Goal: Book appointment/travel/reservation

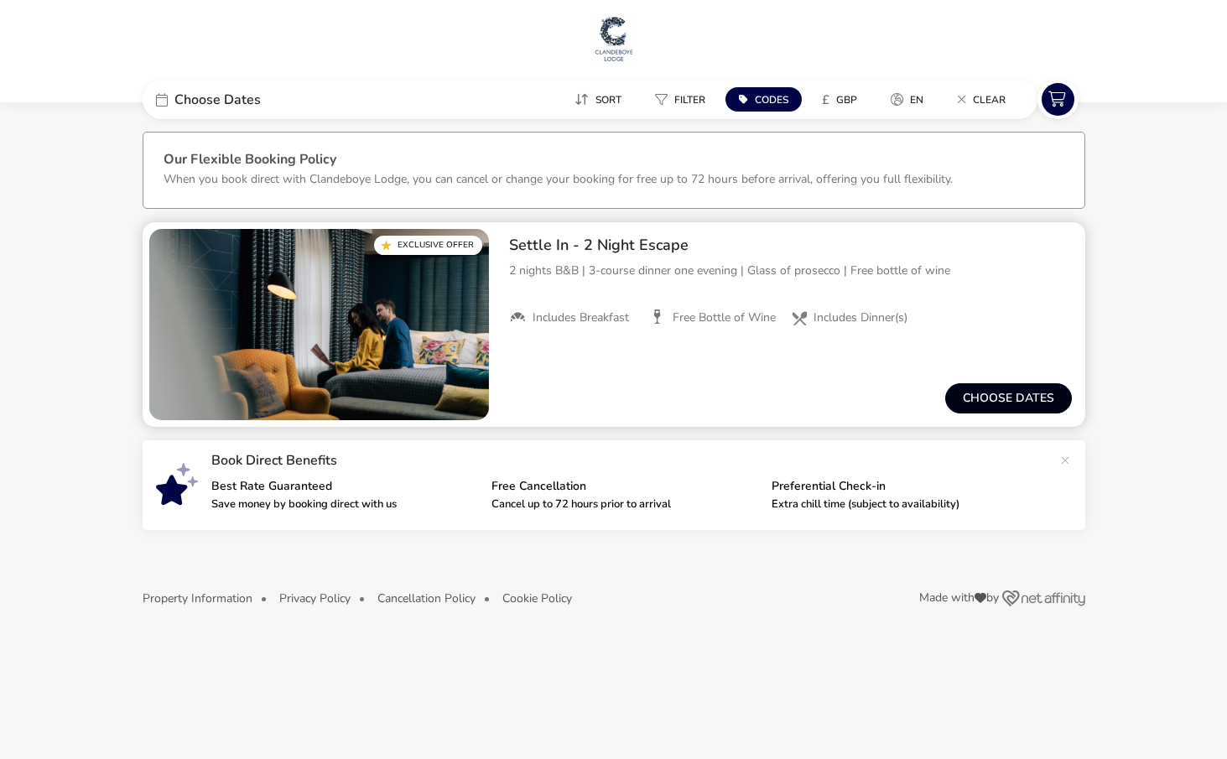
click at [1009, 395] on button "Choose dates" at bounding box center [1008, 398] width 127 height 30
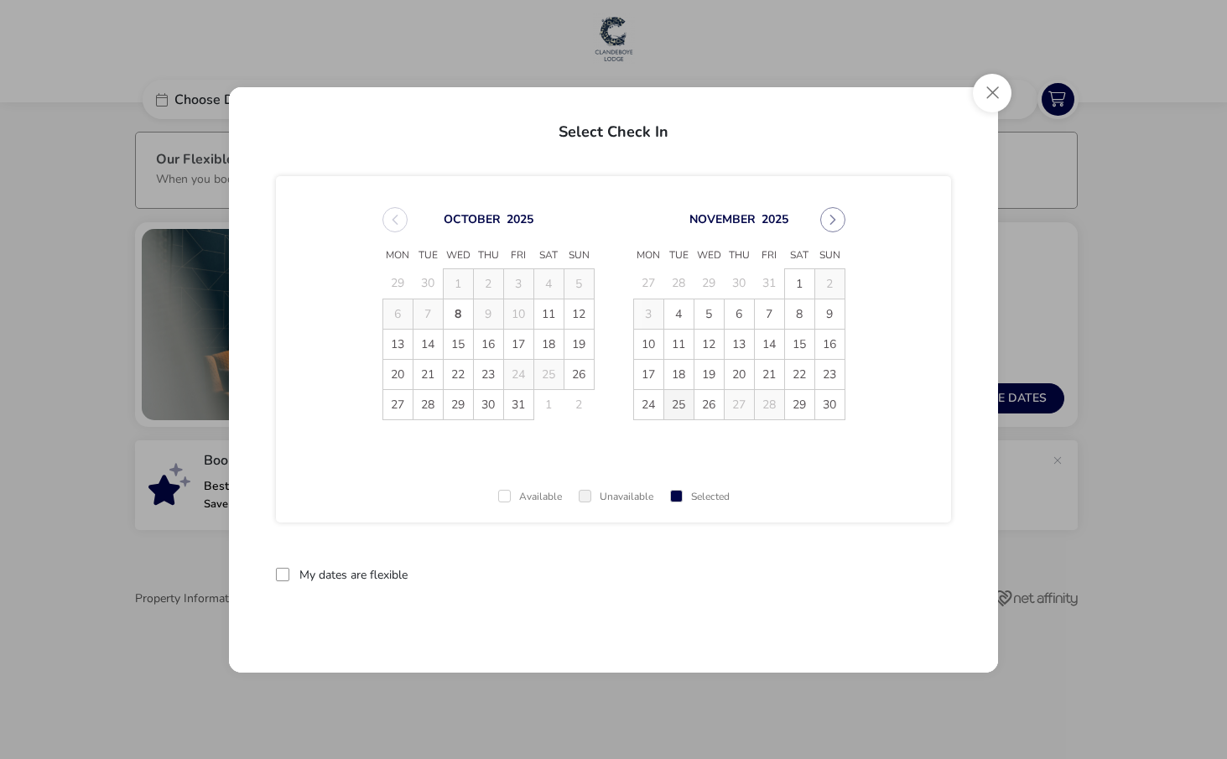
click at [677, 407] on span "25" at bounding box center [678, 404] width 29 height 29
click at [649, 413] on td "24" at bounding box center [648, 404] width 30 height 30
click at [767, 469] on div "Available Unavailable Selected" at bounding box center [613, 491] width 675 height 62
click at [758, 461] on div "Available Unavailable Selected" at bounding box center [613, 491] width 675 height 62
click at [911, 570] on button "reset" at bounding box center [918, 575] width 66 height 39
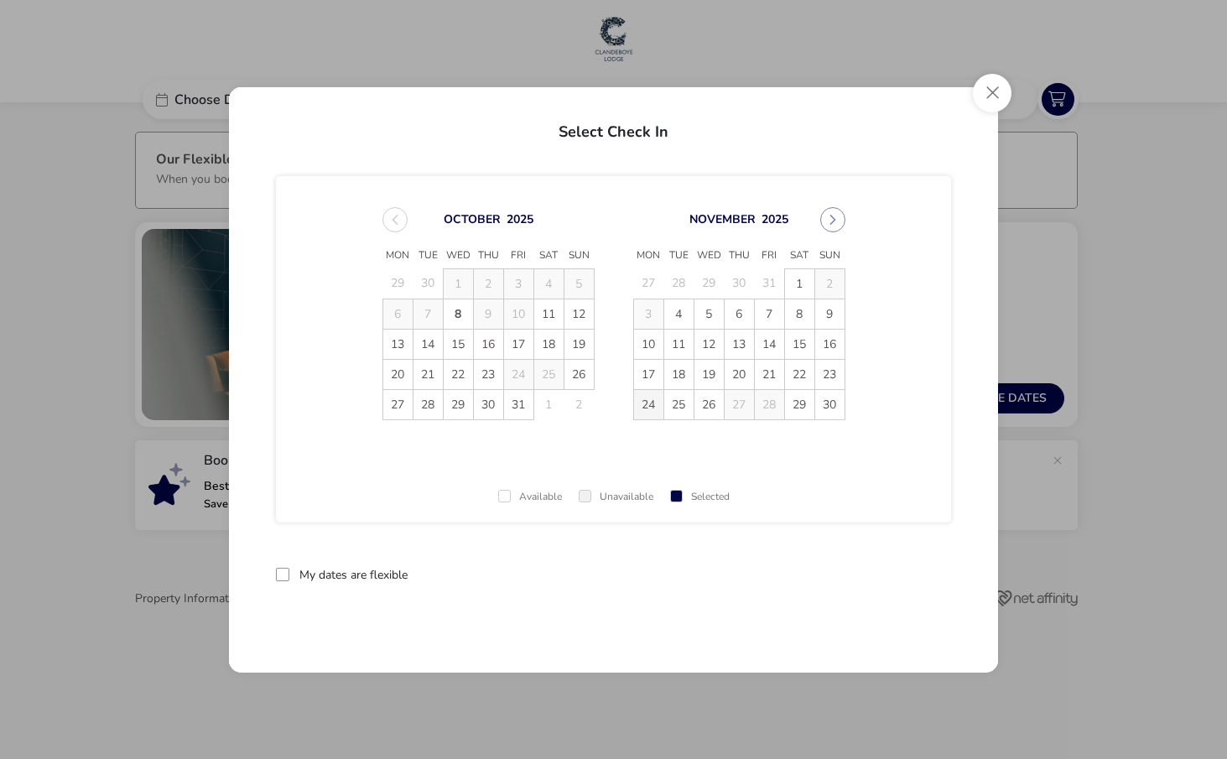
click at [645, 404] on span "24" at bounding box center [648, 404] width 29 height 29
click at [713, 408] on span "26" at bounding box center [708, 404] width 29 height 29
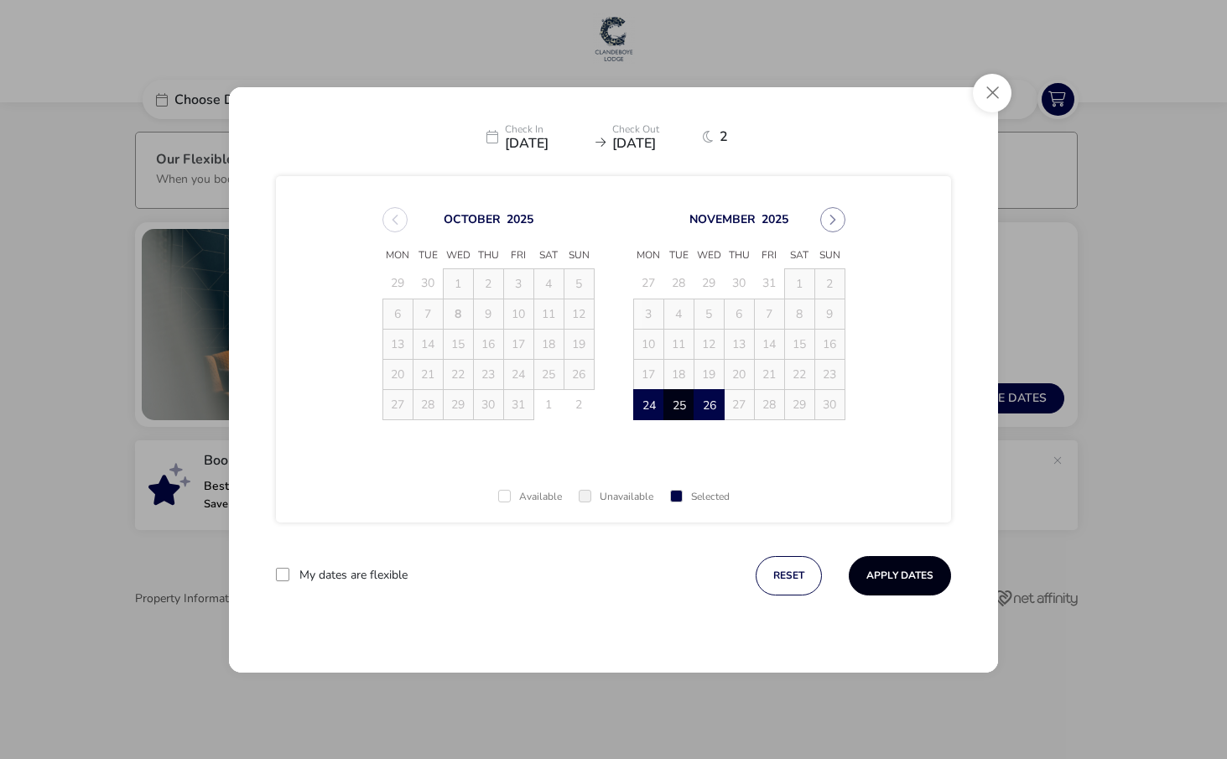
click at [906, 574] on button "Apply Dates" at bounding box center [899, 575] width 102 height 39
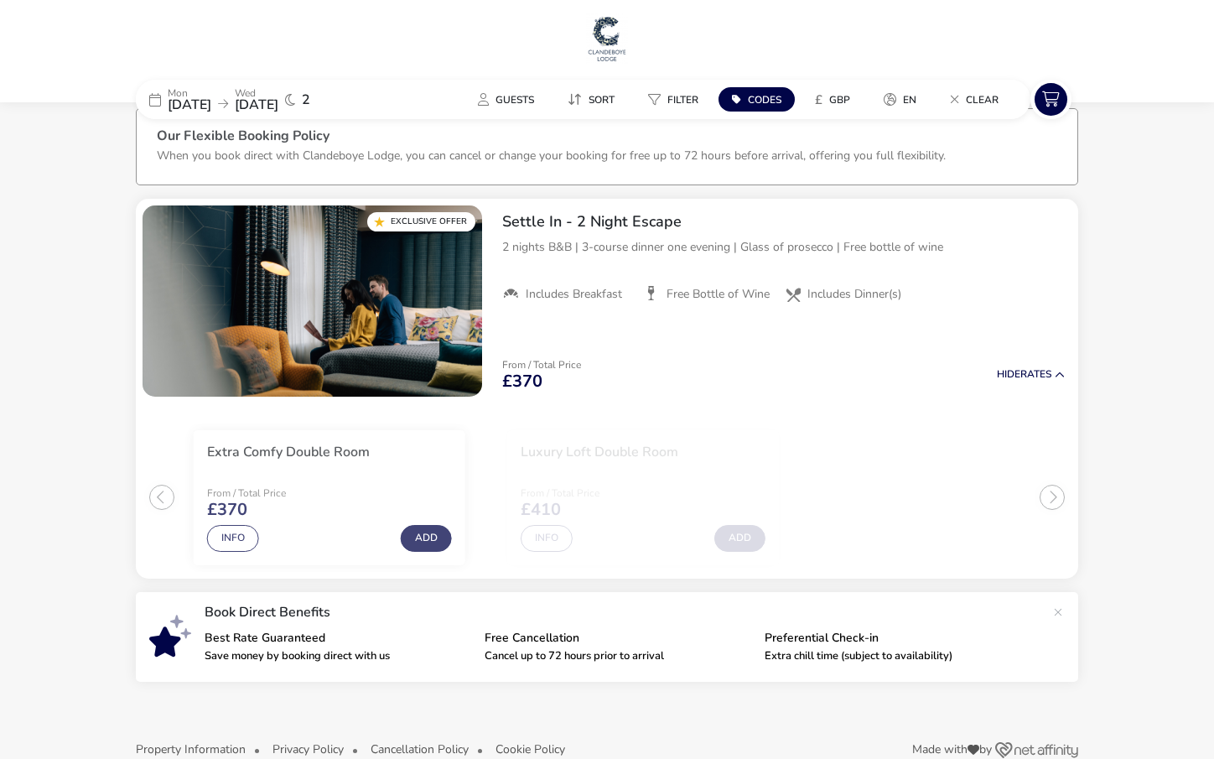
scroll to position [55, 0]
